Goal: Information Seeking & Learning: Learn about a topic

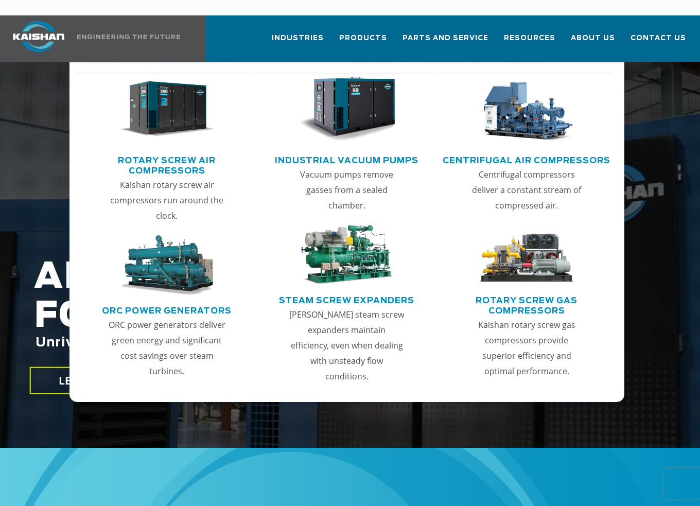
click at [178, 151] on link "Rotary Screw Air Compressors" at bounding box center [166, 164] width 171 height 26
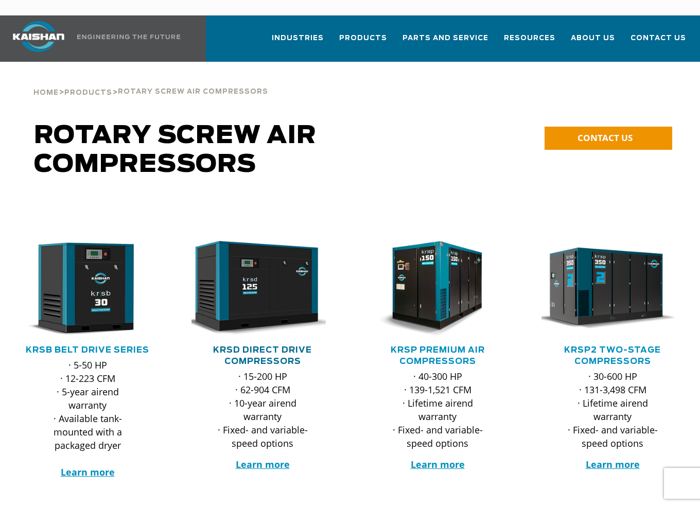
click at [269, 346] on link "KRSD Direct Drive Compressors" at bounding box center [262, 356] width 99 height 20
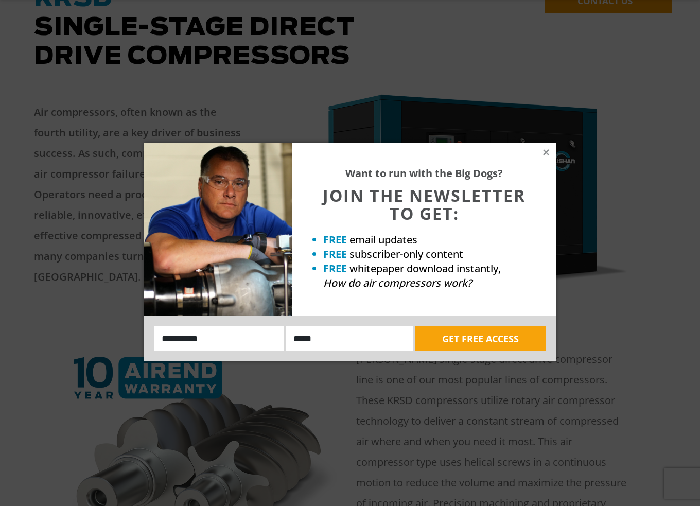
scroll to position [274, 0]
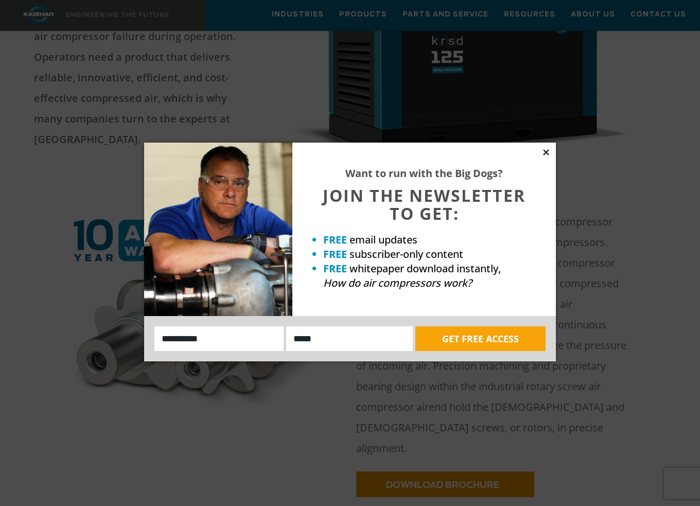
click at [545, 148] on icon at bounding box center [546, 152] width 9 height 9
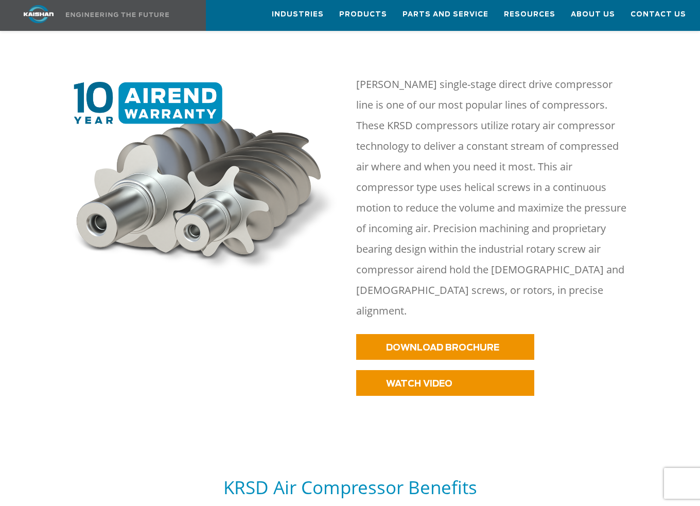
scroll to position [686, 0]
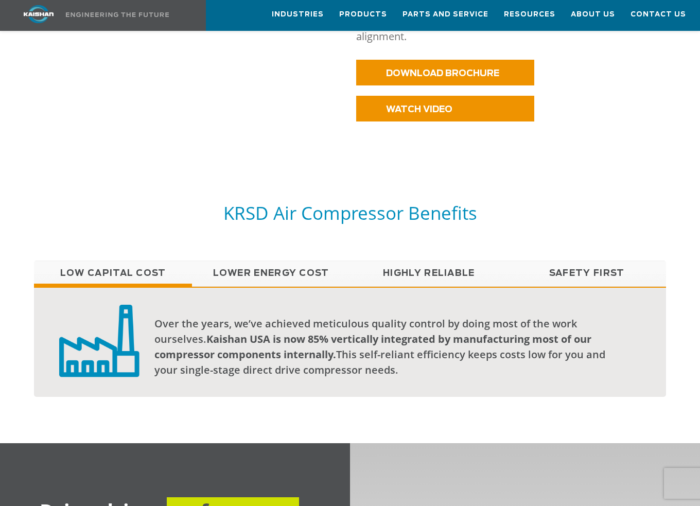
click at [296, 261] on link "Lower Energy Cost" at bounding box center [271, 274] width 158 height 26
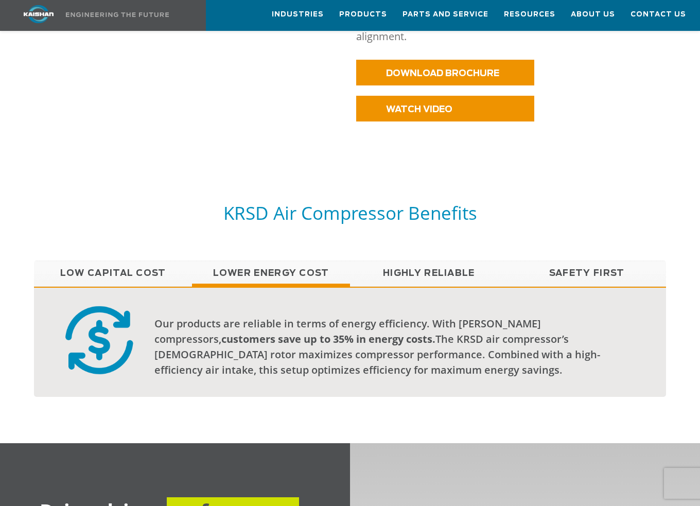
click at [448, 261] on link "Highly Reliable" at bounding box center [429, 274] width 158 height 26
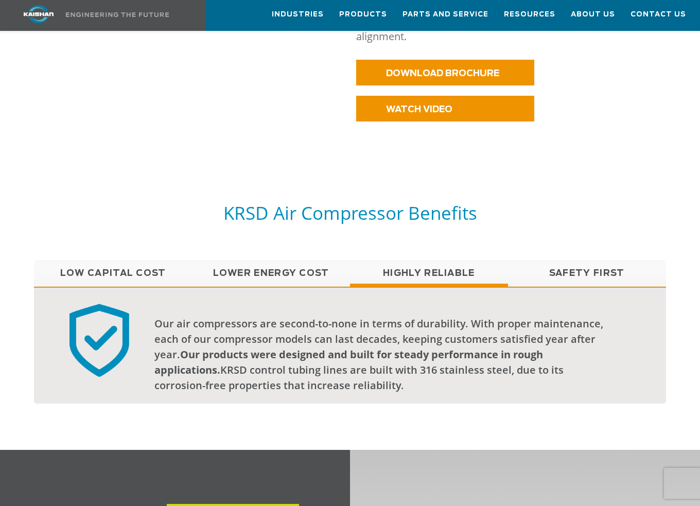
click at [113, 261] on link "Low Capital Cost" at bounding box center [113, 274] width 158 height 26
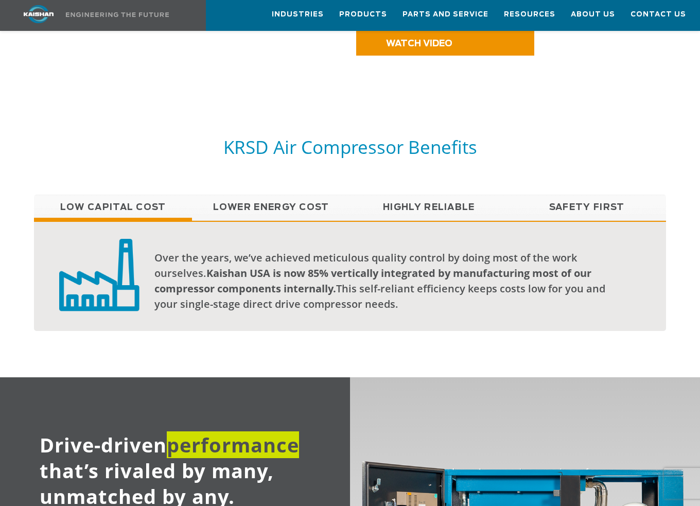
scroll to position [0, 0]
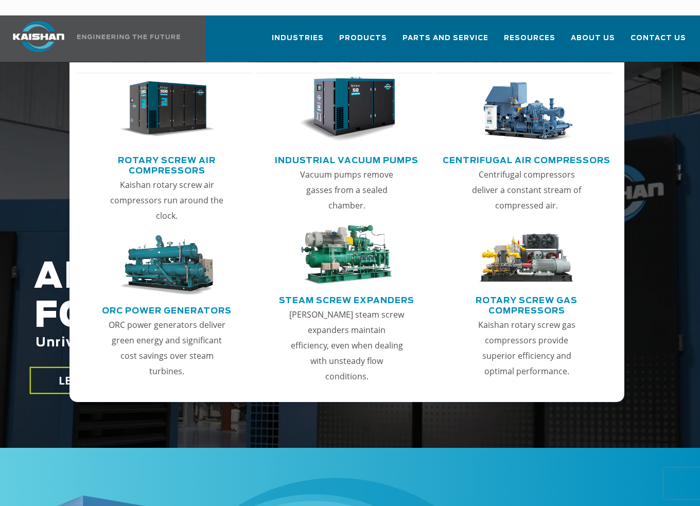
click at [186, 151] on link "Rotary Screw Air Compressors" at bounding box center [166, 164] width 171 height 26
